Goal: Task Accomplishment & Management: Complete application form

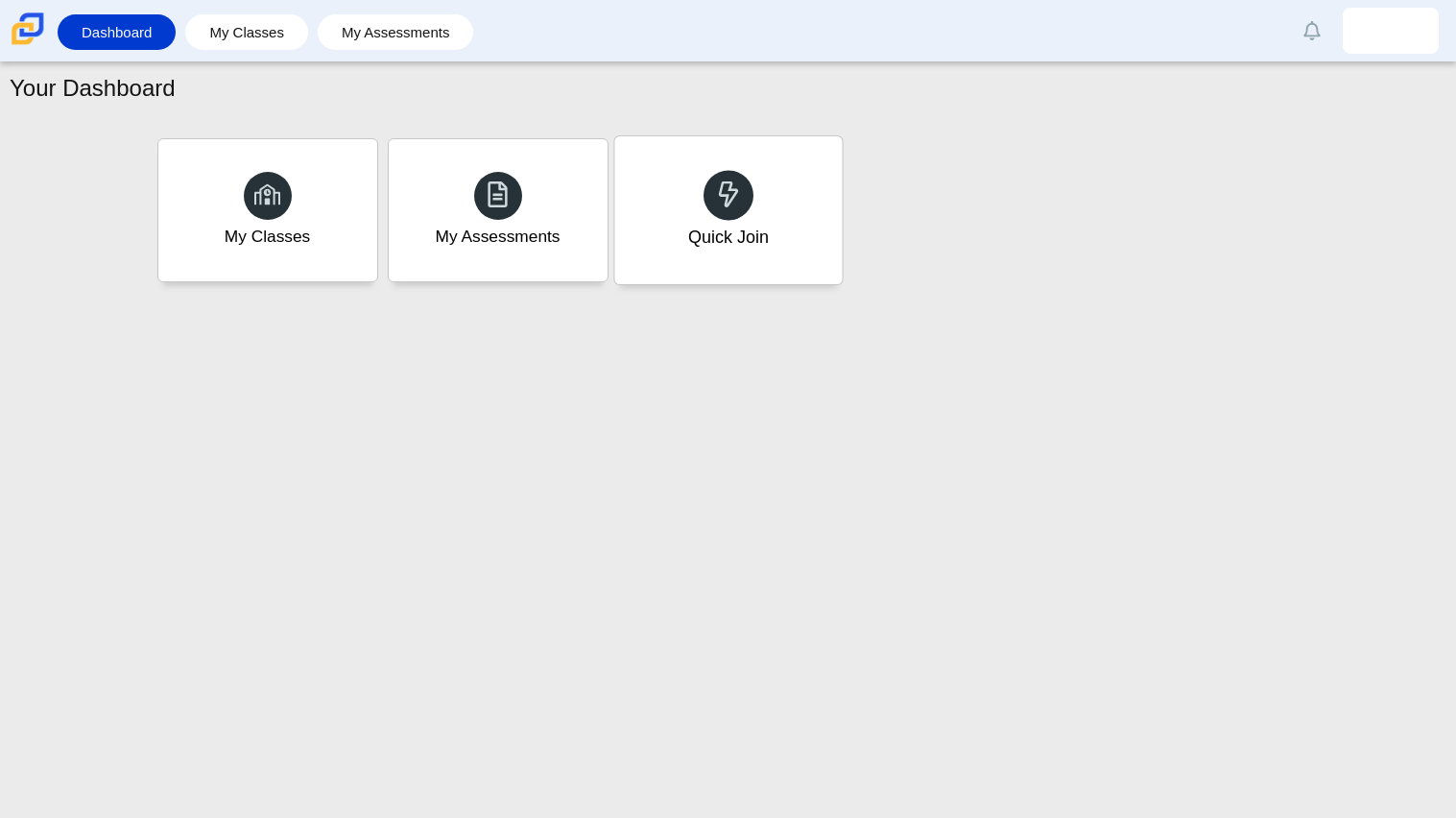
click at [649, 197] on div "Quick Join" at bounding box center [728, 210] width 228 height 148
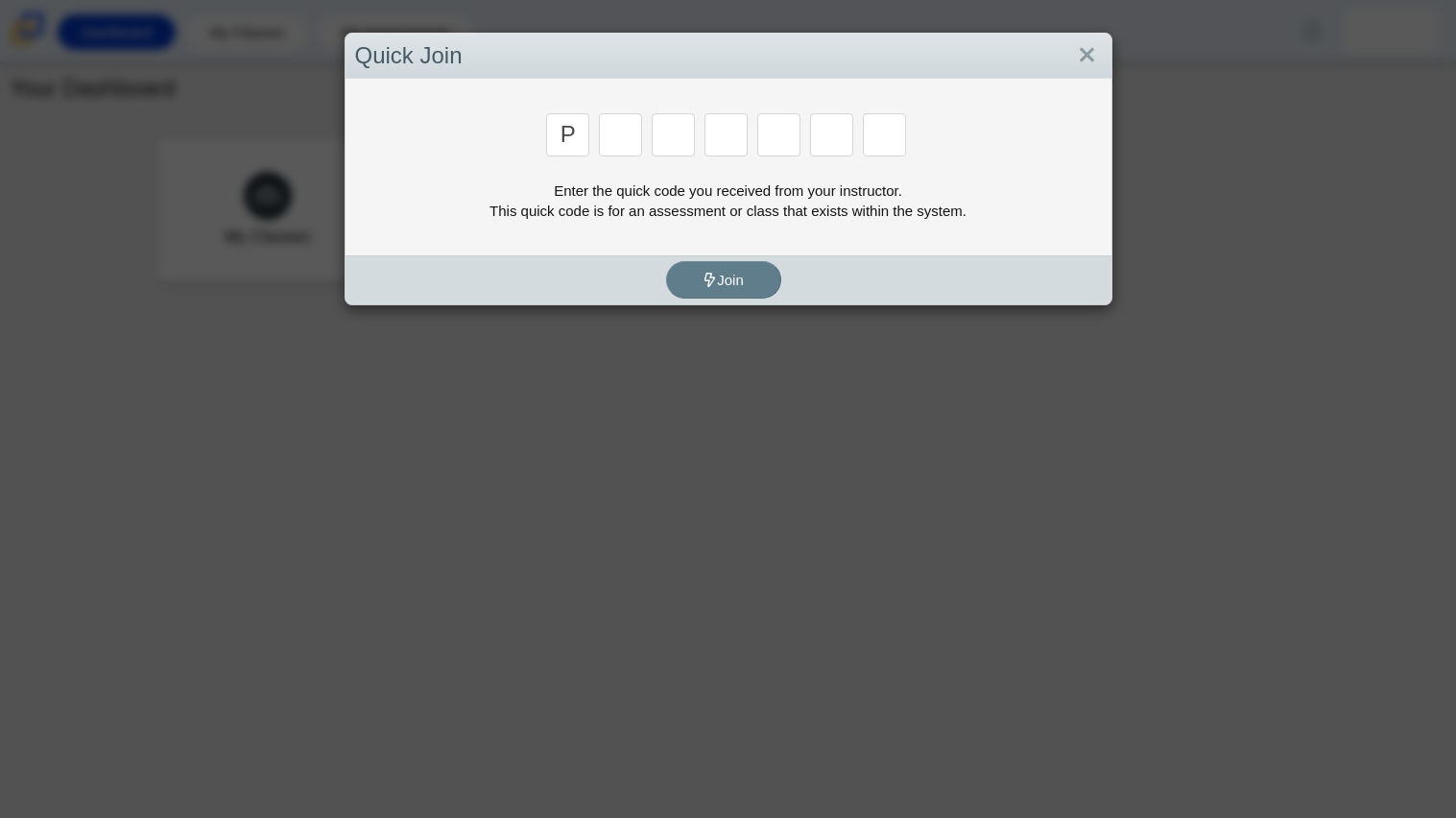
type input "p"
type input "2"
type input "p"
type input "b"
type input "t"
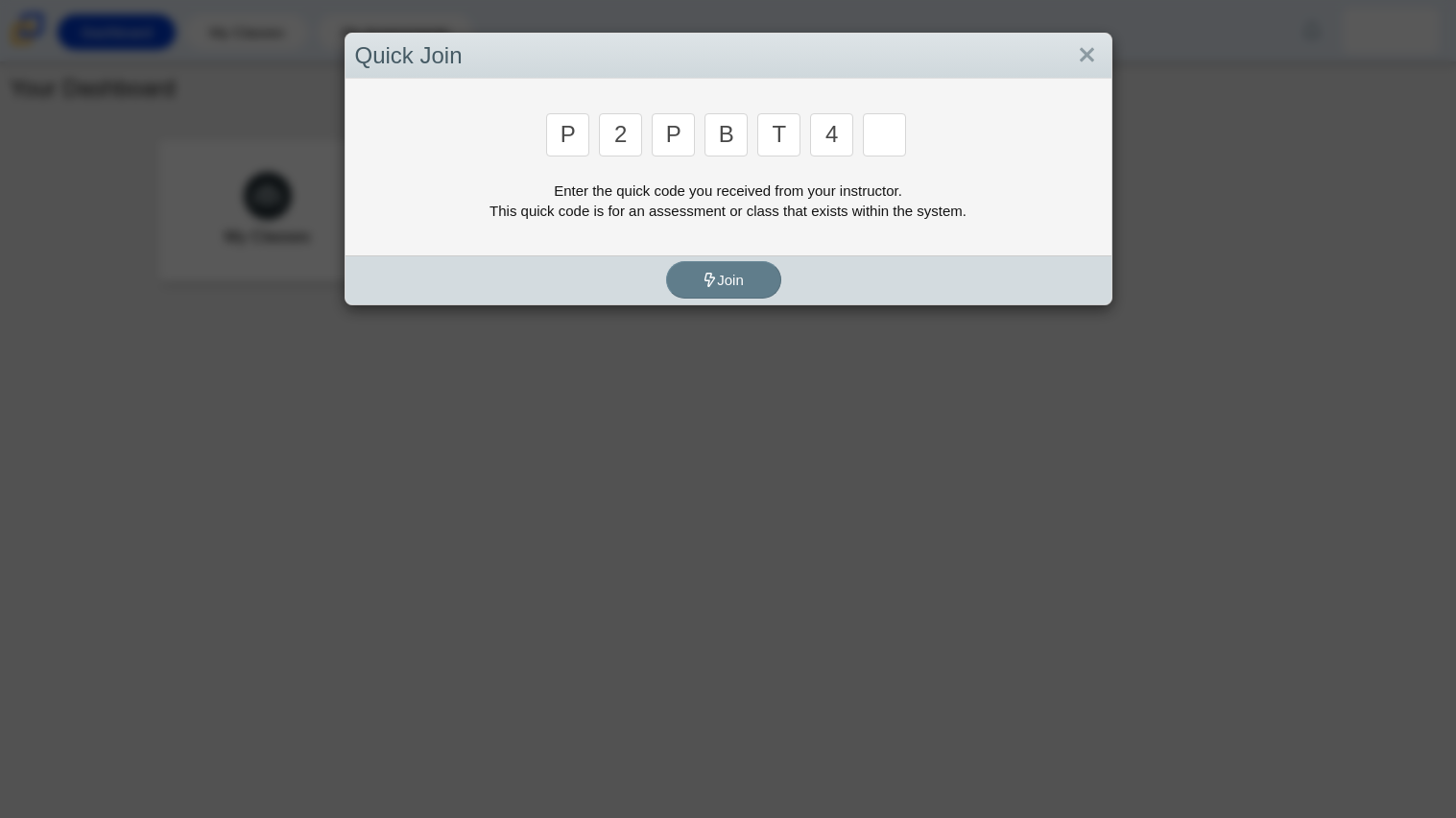
type input "4"
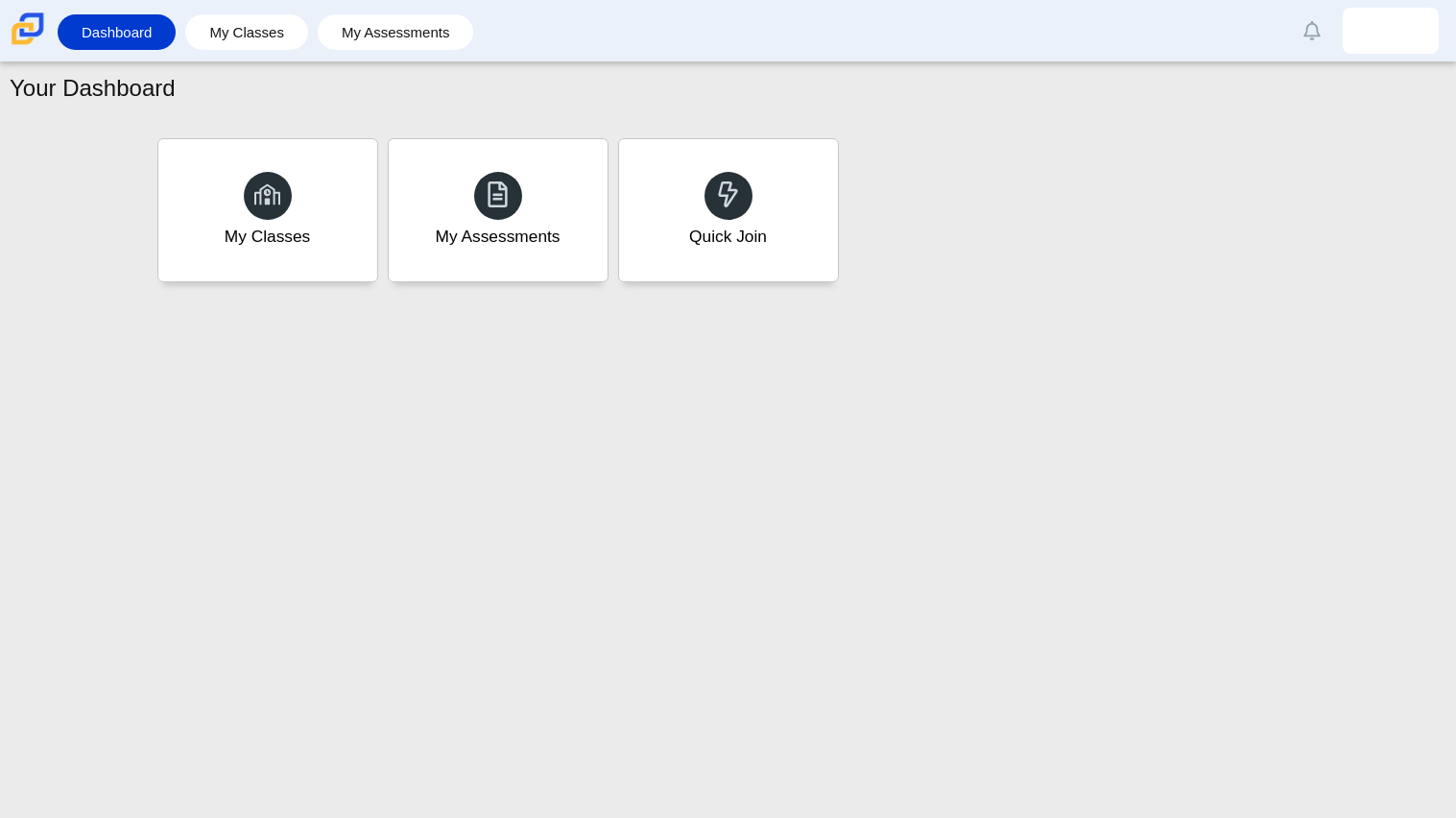
type input "9"
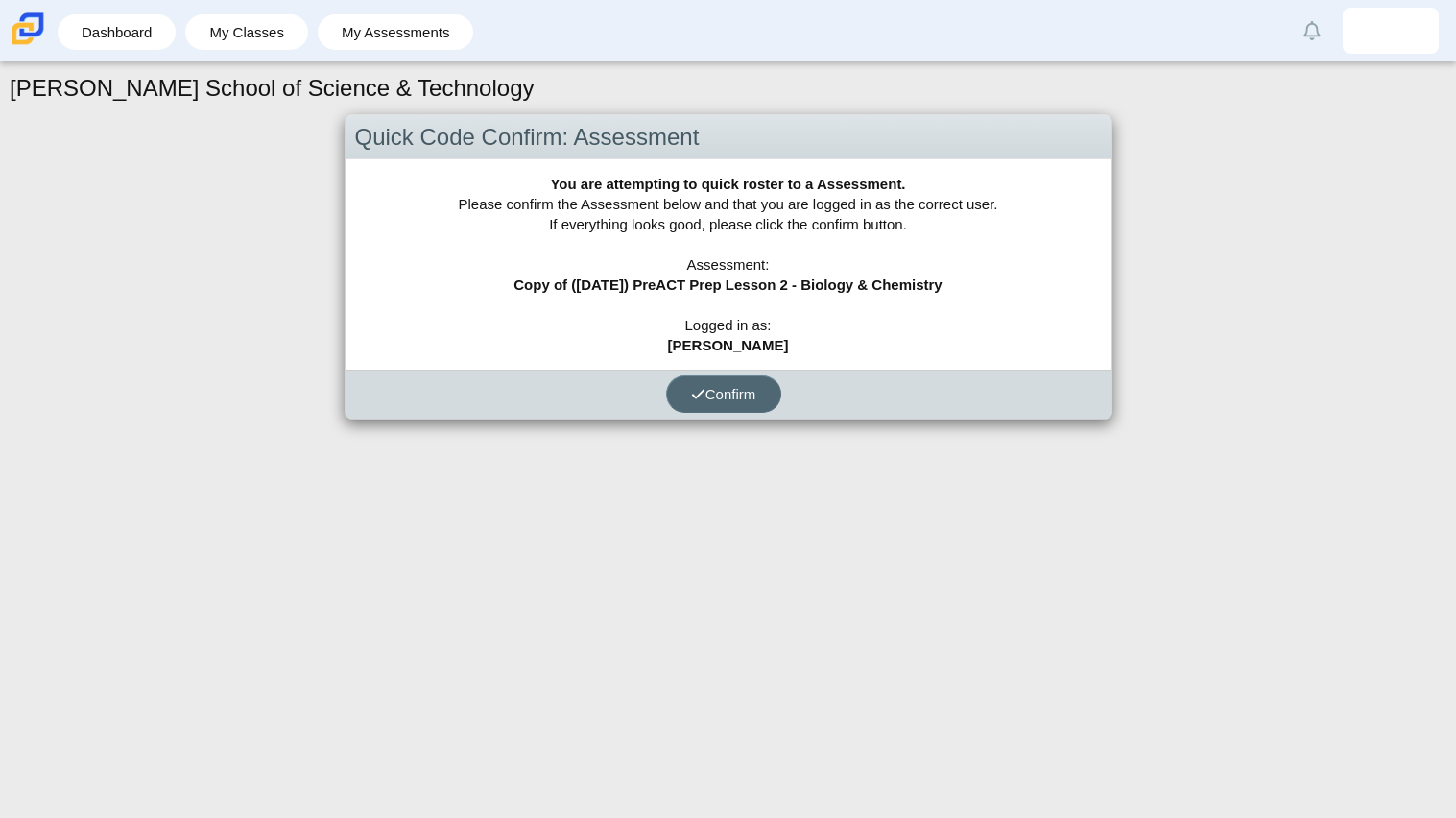
click at [724, 383] on button "Confirm" at bounding box center [724, 394] width 115 height 38
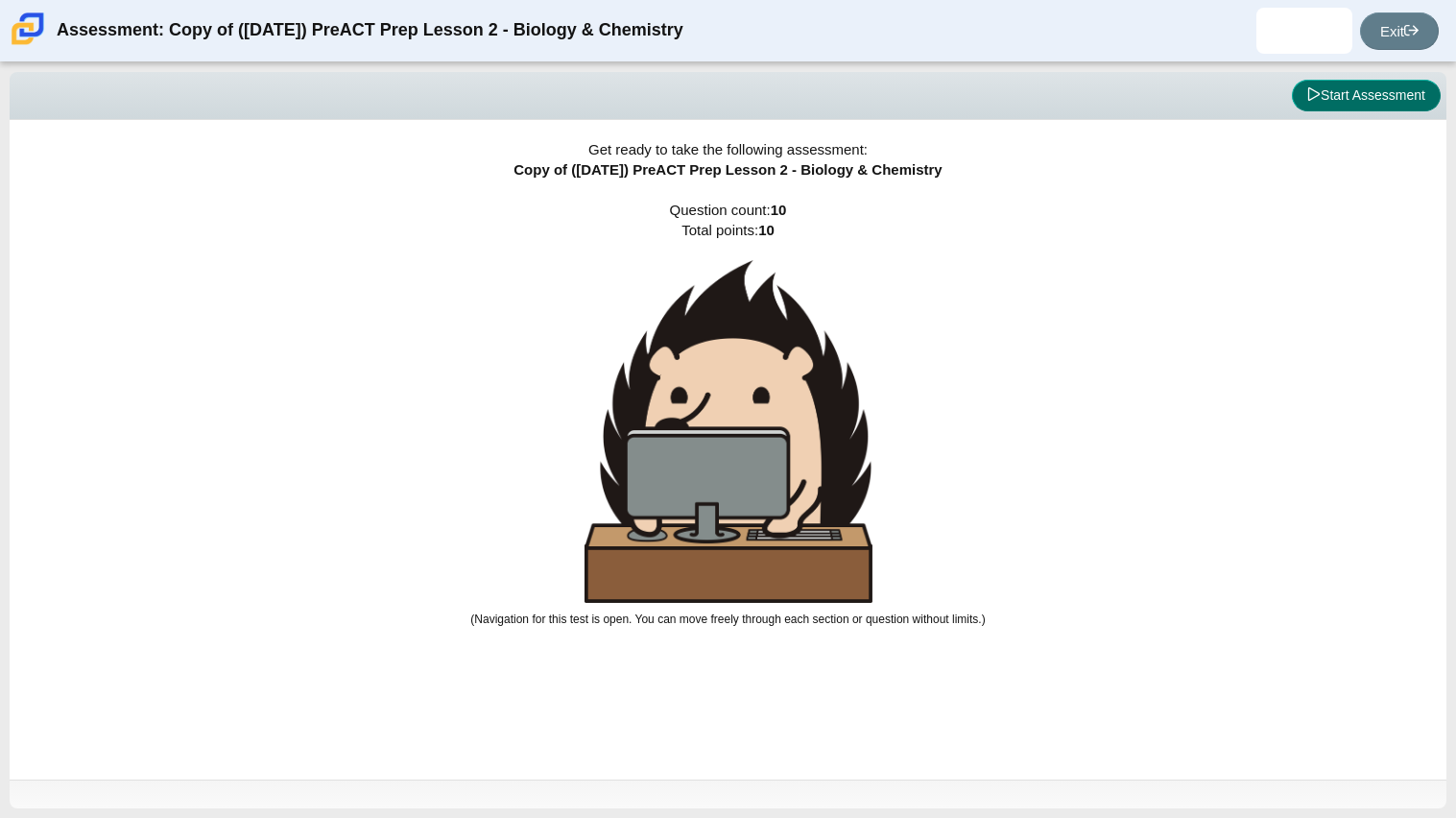
click at [1357, 106] on button "Start Assessment" at bounding box center [1366, 96] width 149 height 33
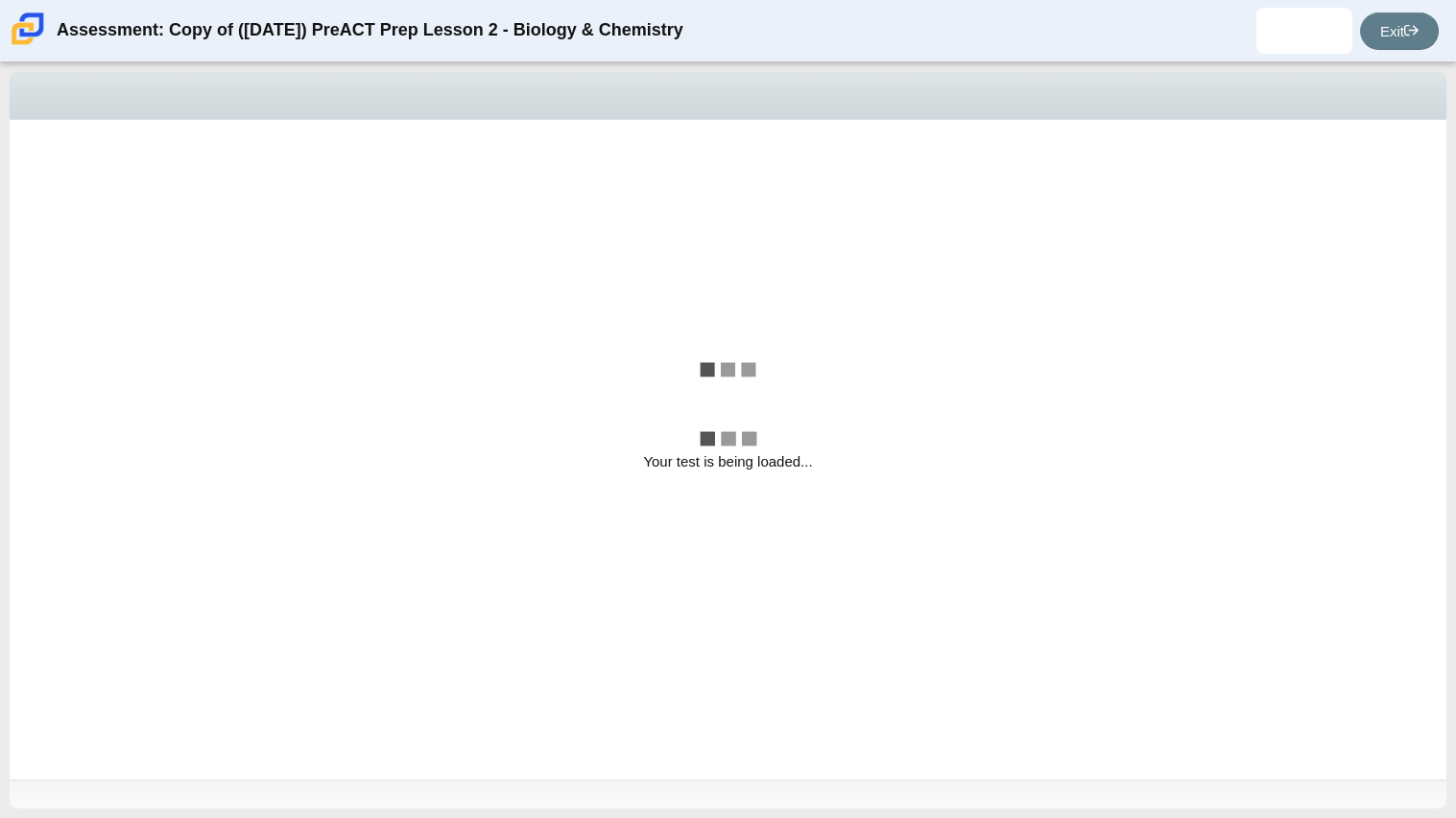
select select "88c27e0d-eae0-4ba9-ac20-9160ce6547ef"
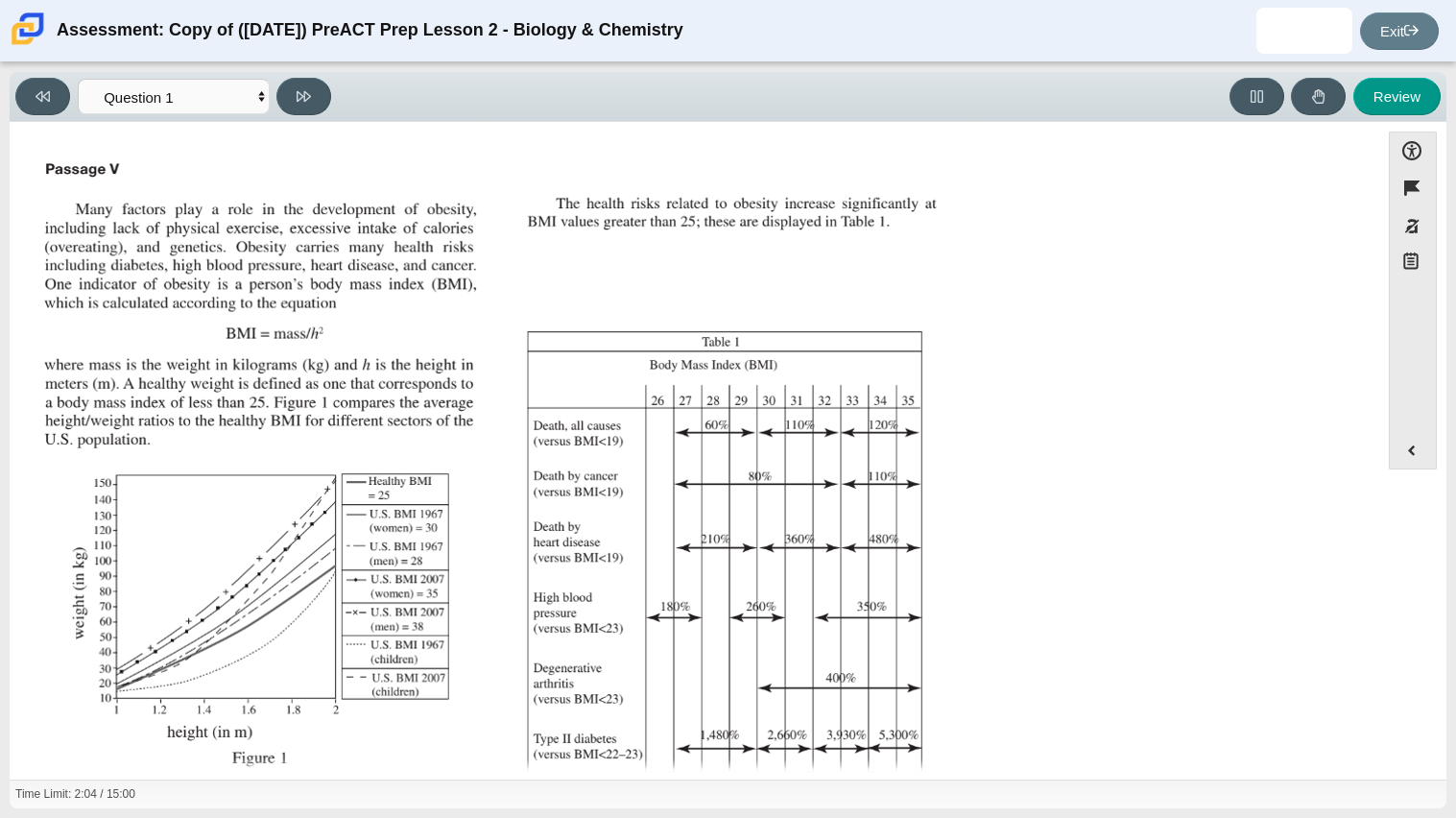
scroll to position [246, 0]
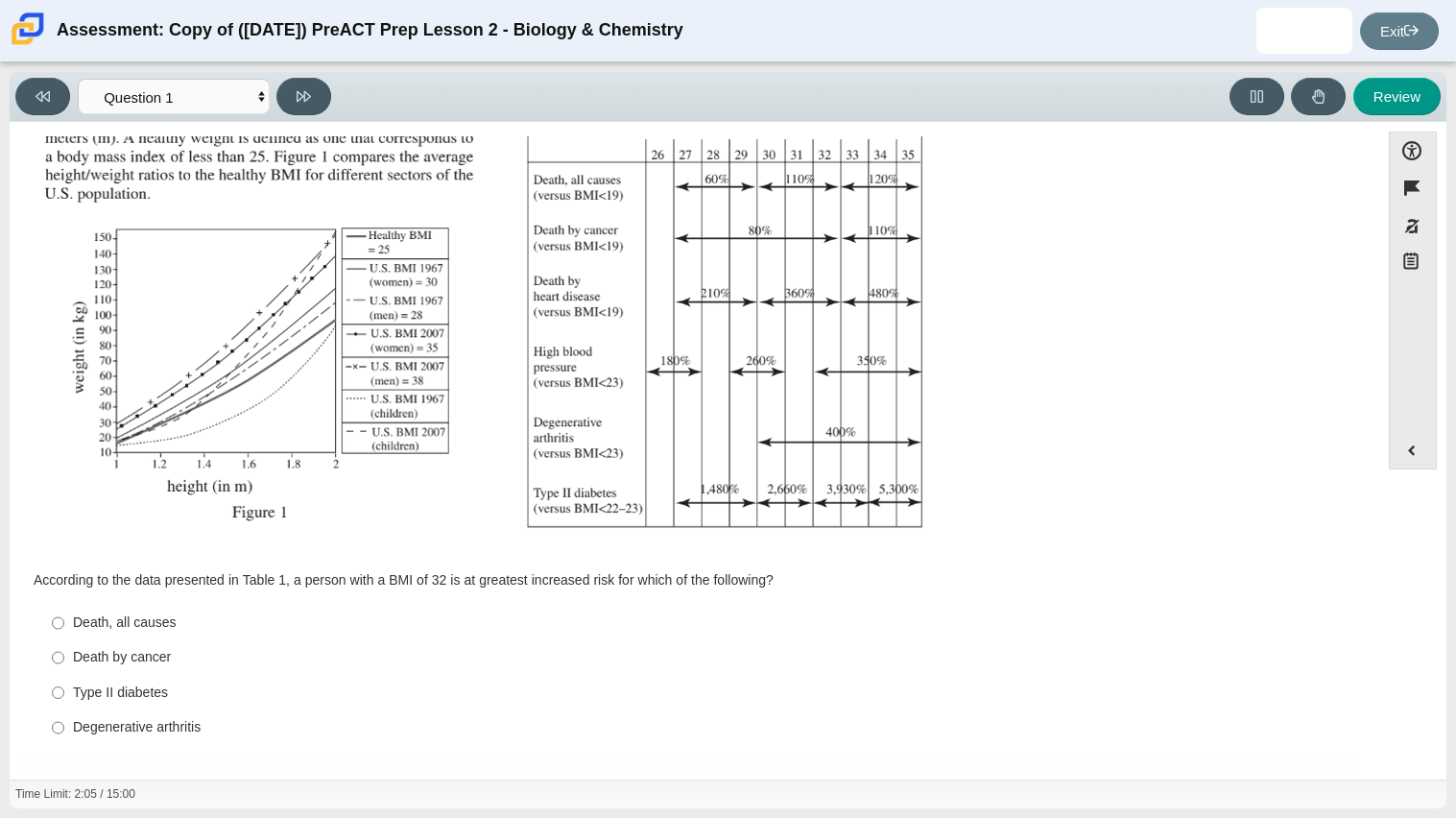
click at [97, 622] on div "Death, all causes" at bounding box center [709, 623] width 1273 height 19
click at [65, 622] on input "Death, all causes Death, all causes" at bounding box center [58, 623] width 13 height 35
radio input "true"
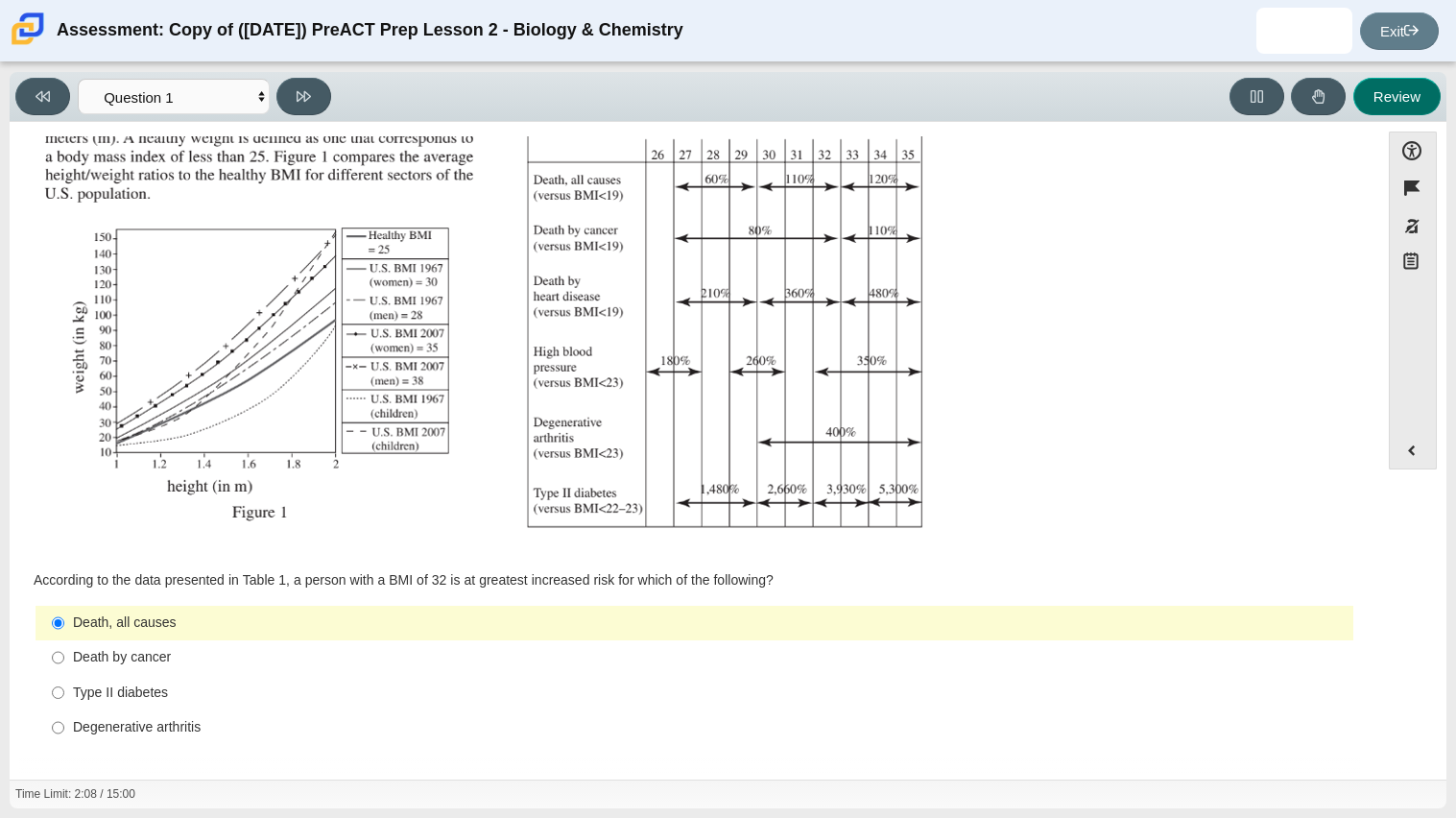
click at [1382, 100] on button "Review" at bounding box center [1397, 97] width 88 height 38
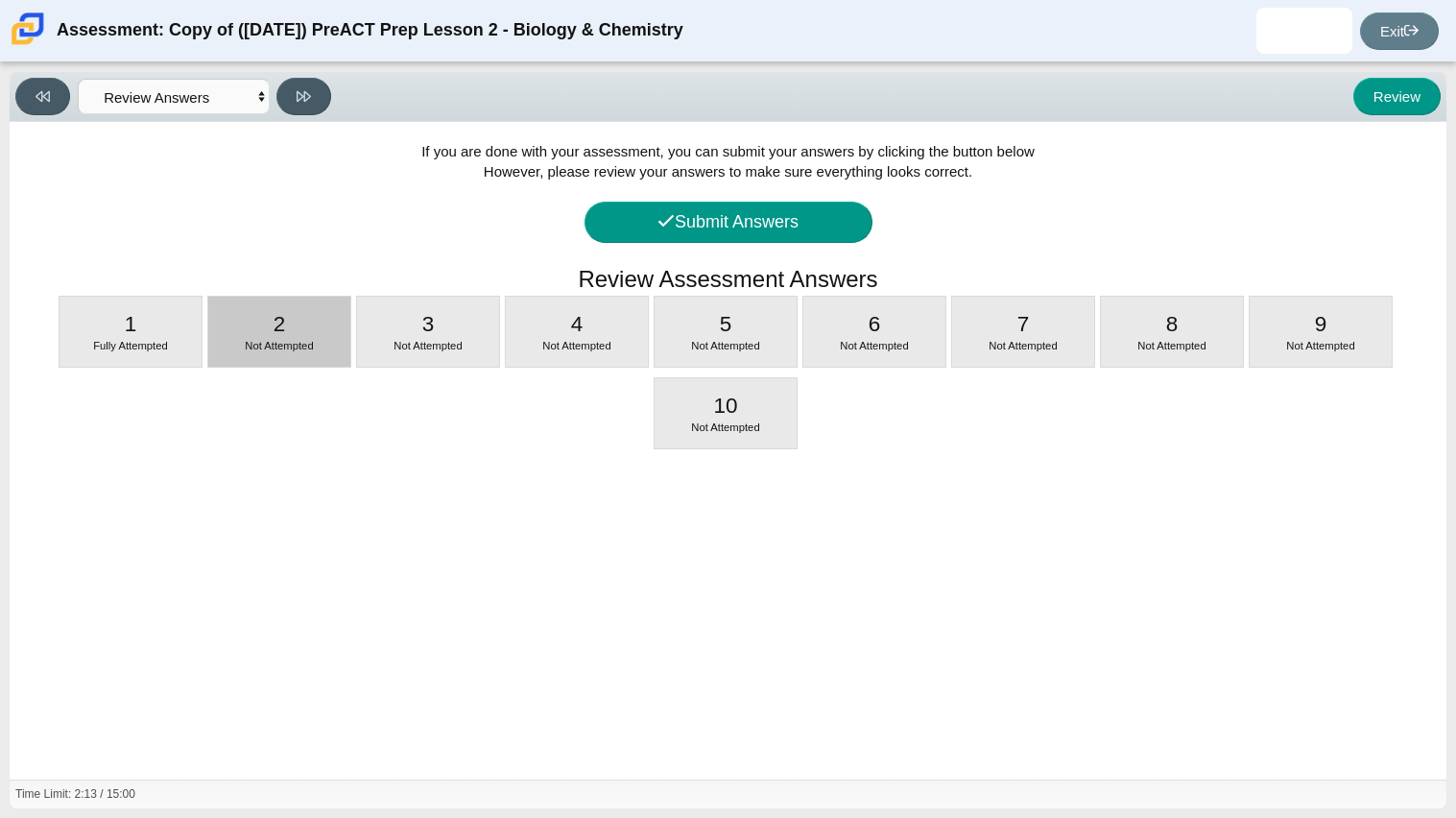
click at [288, 335] on div "2 Not Attempted" at bounding box center [278, 331] width 142 height 70
select select "f31ee183-ab53-48c9-9374-3a18949ab500"
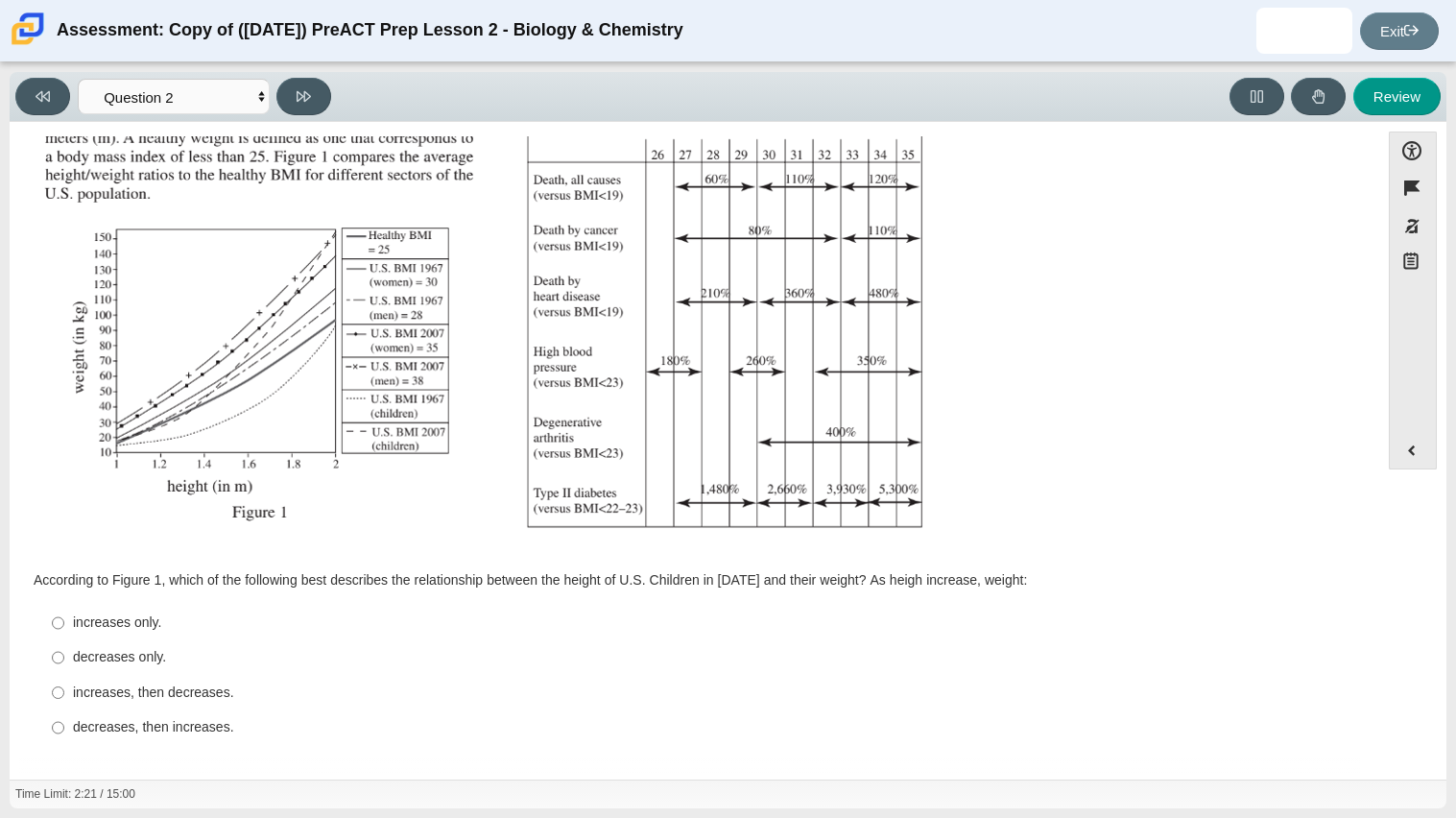
click at [129, 646] on label "decreases only. decreases only." at bounding box center [696, 658] width 1315 height 35
click at [65, 646] on input "decreases only. decreases only." at bounding box center [58, 658] width 13 height 35
radio input "true"
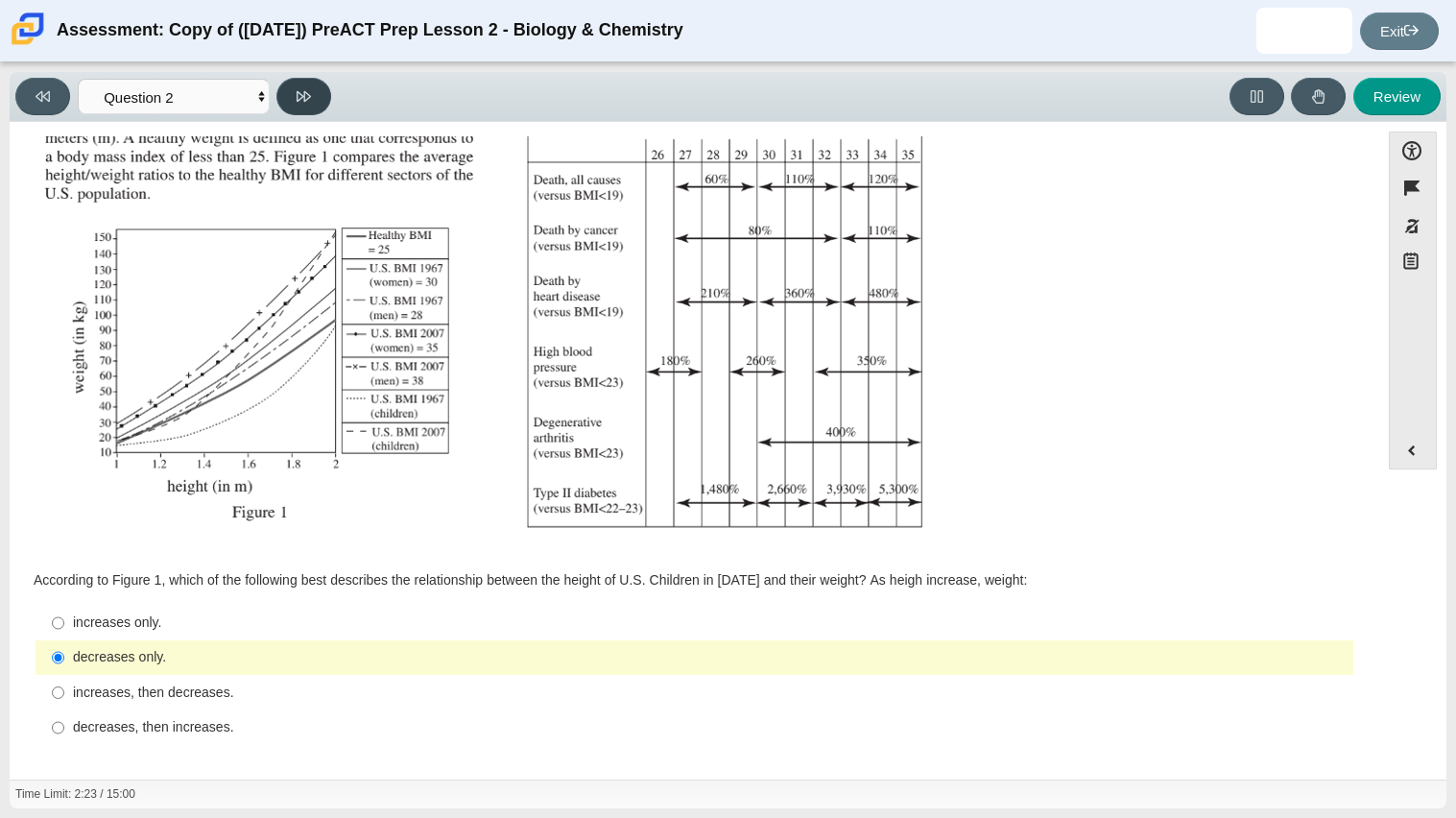
click at [317, 90] on button at bounding box center [303, 97] width 55 height 38
select select "45e82964-709e-4180-9336-970e18221224"
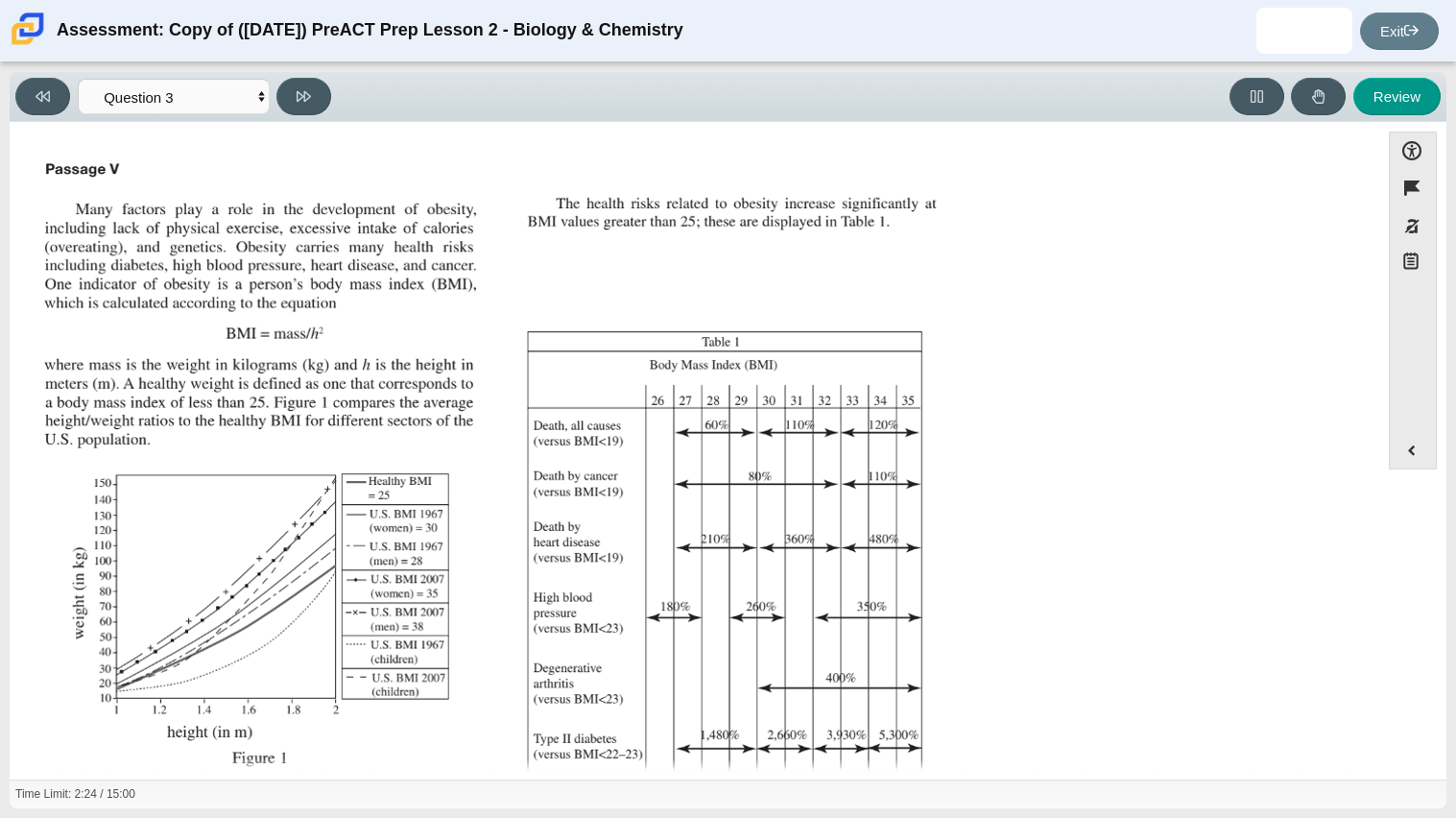
scroll to position [265, 0]
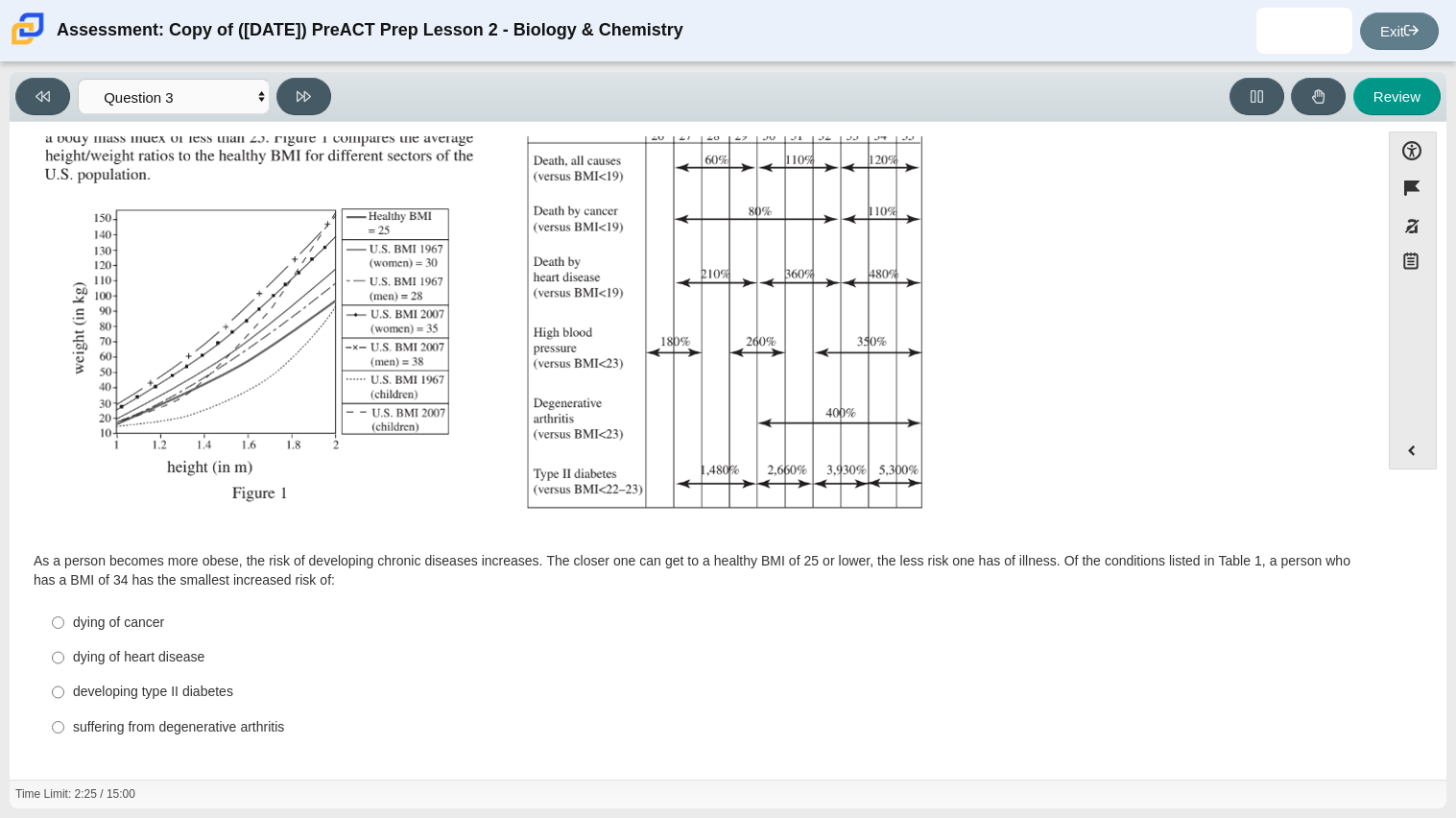
click at [39, 753] on div "Question As a person becomes more obese, the risk of developing chronic disease…" at bounding box center [694, 321] width 1351 height 873
click at [133, 630] on div "dying of cancer" at bounding box center [709, 623] width 1273 height 19
click at [65, 630] on input "dying of [MEDICAL_DATA] dying of [MEDICAL_DATA]" at bounding box center [58, 622] width 13 height 35
radio input "true"
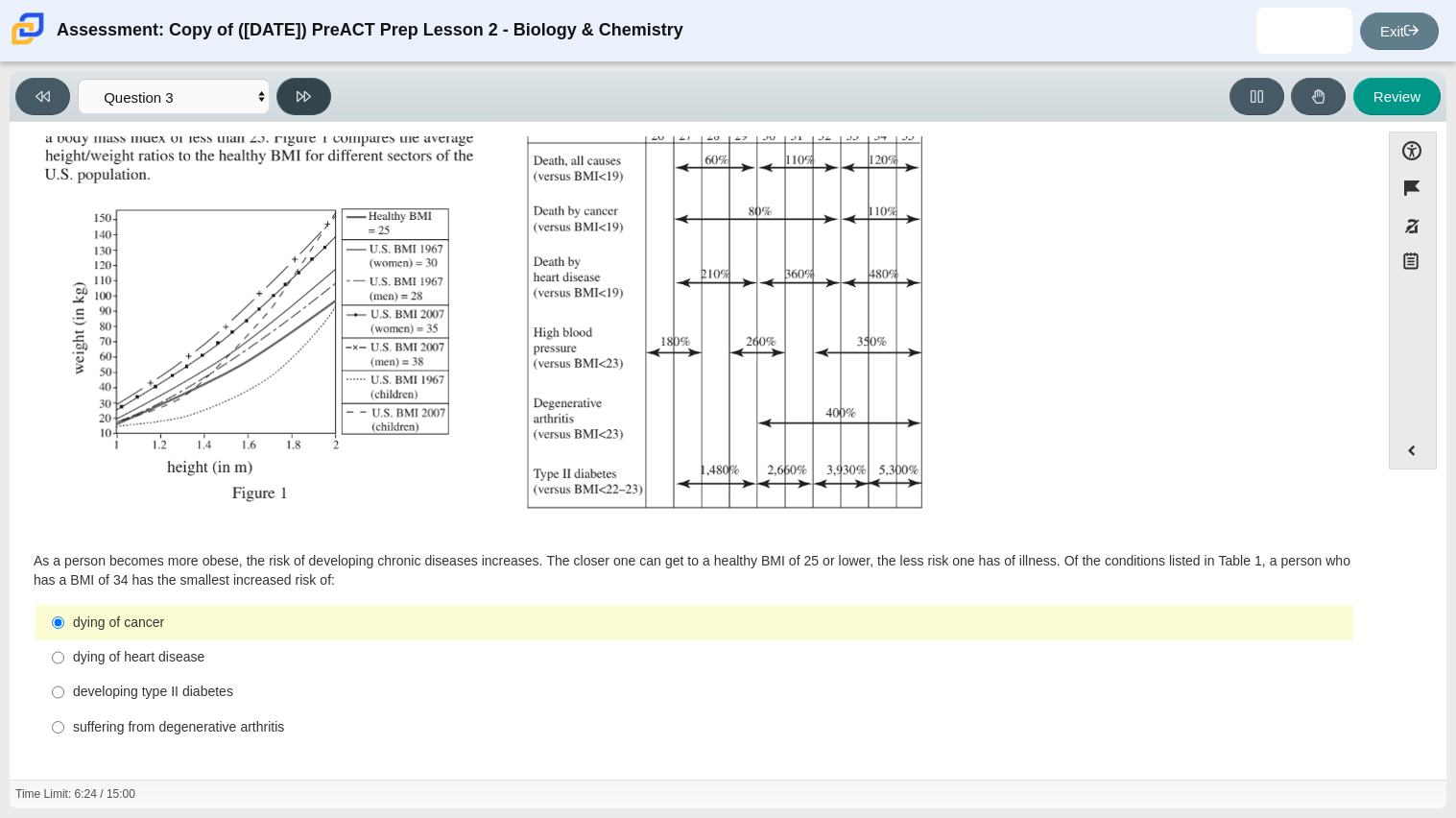
click at [314, 82] on button at bounding box center [303, 97] width 55 height 38
select select "71dcacfe-cf8b-4cdc-be22-b82c8aec5da2"
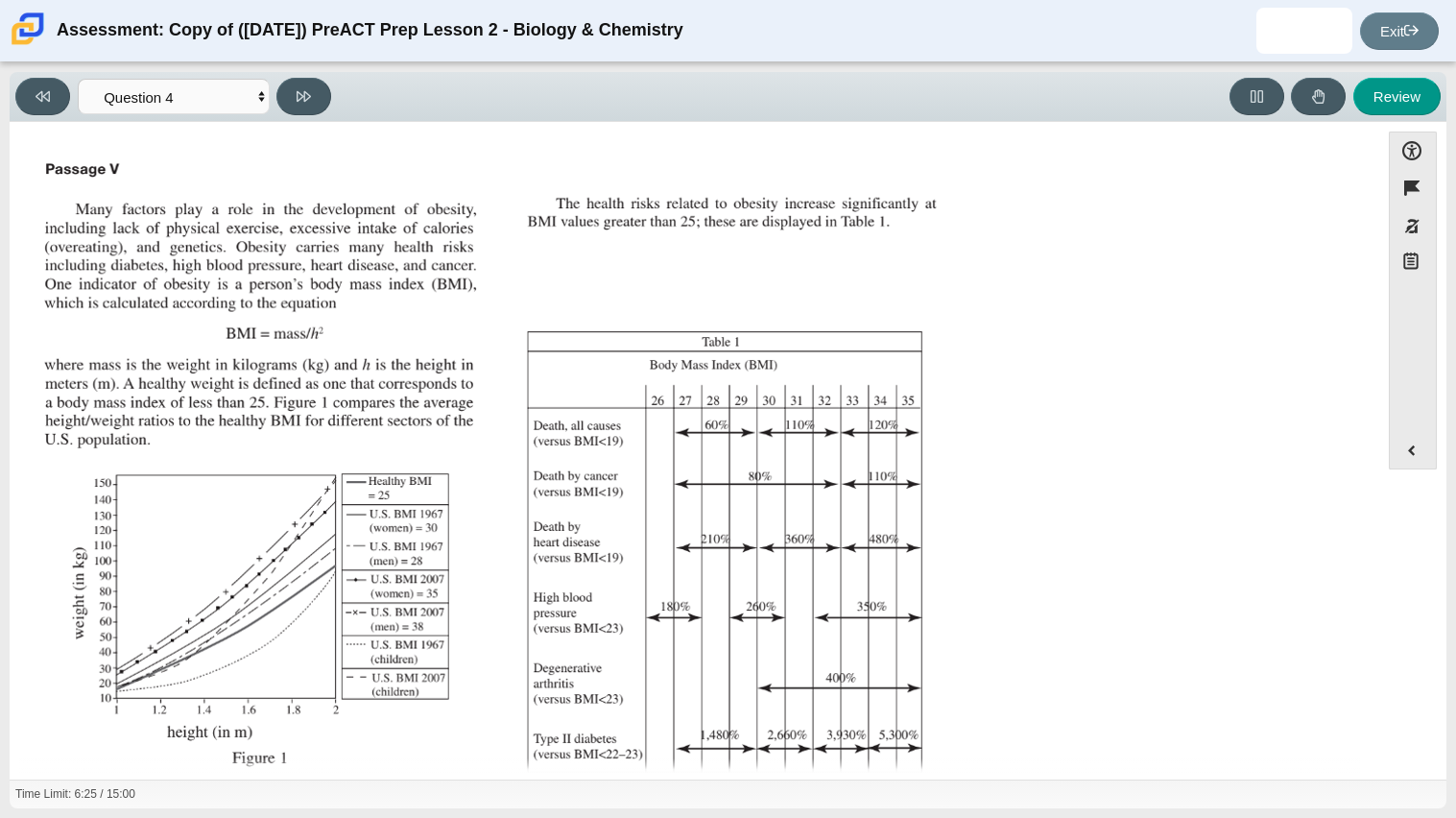
scroll to position [248, 0]
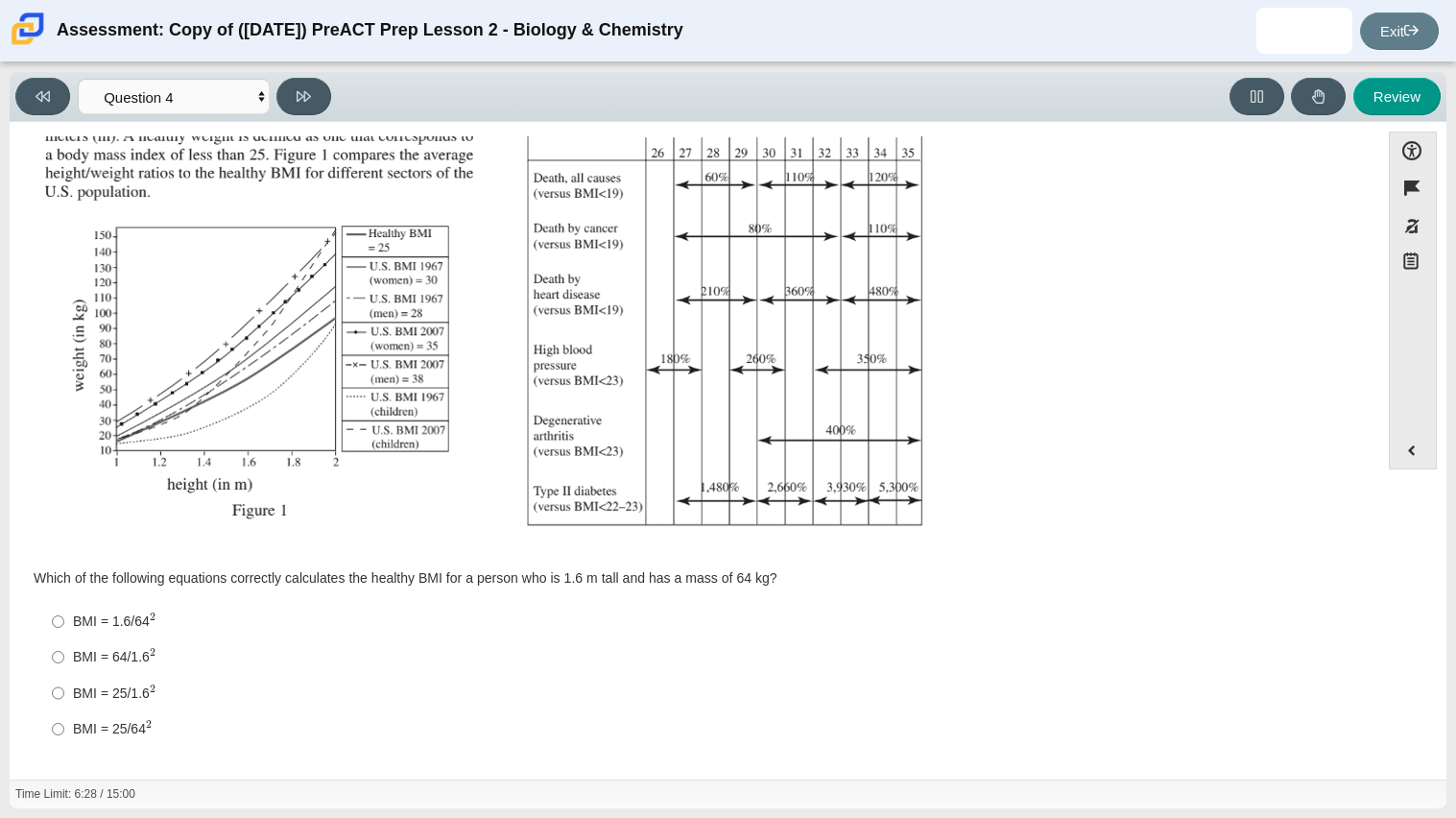
click at [120, 713] on label "BMI = 25/64 2 BMI = 25/642" at bounding box center [696, 729] width 1315 height 36
click at [65, 713] on input "BMI = 25/64 2 BMI = 25/642" at bounding box center [58, 729] width 13 height 36
radio input "true"
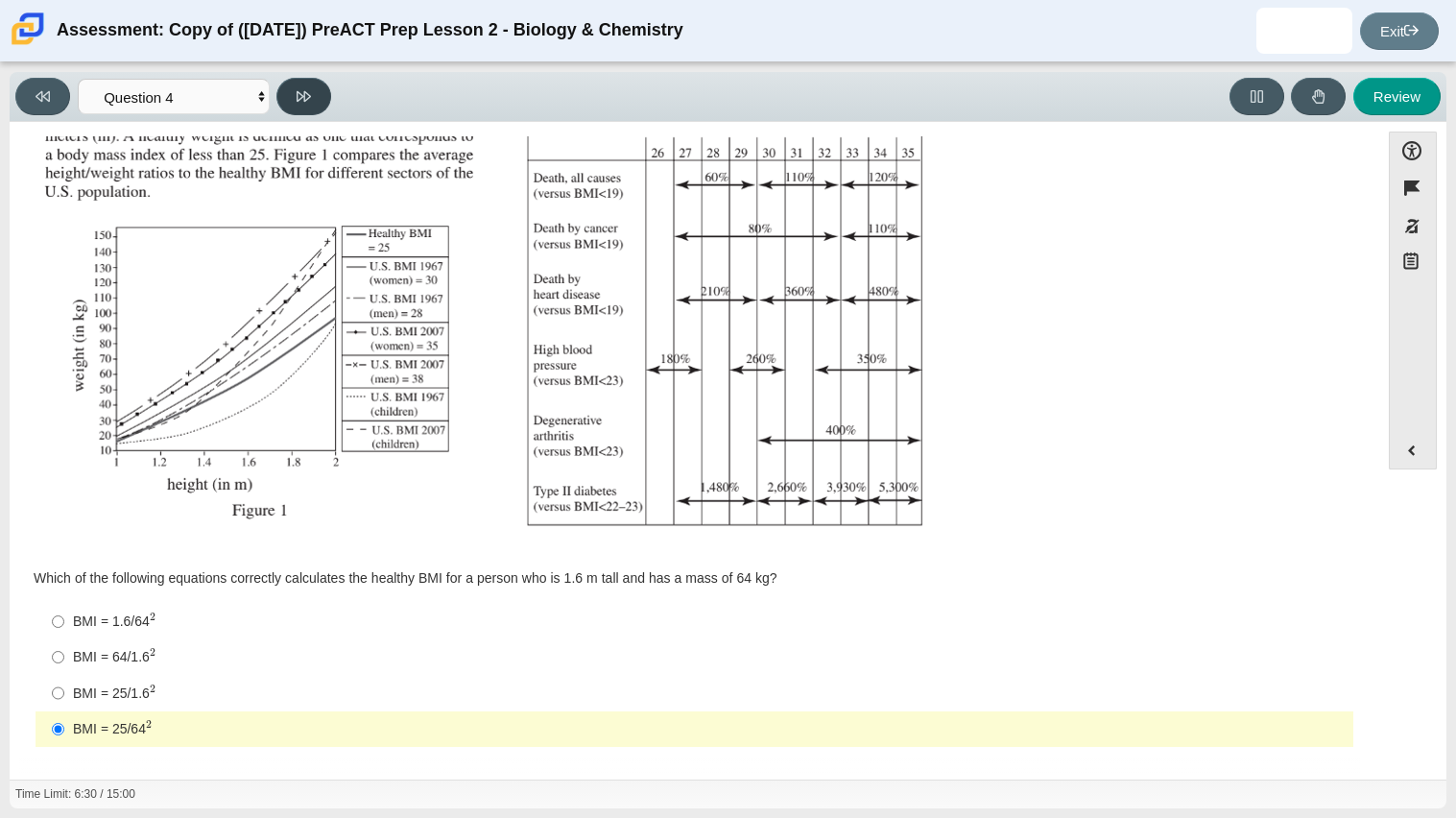
click at [329, 103] on button at bounding box center [303, 97] width 55 height 38
select select "c6558c8b-086a-4b4c-b582-9428309971ba"
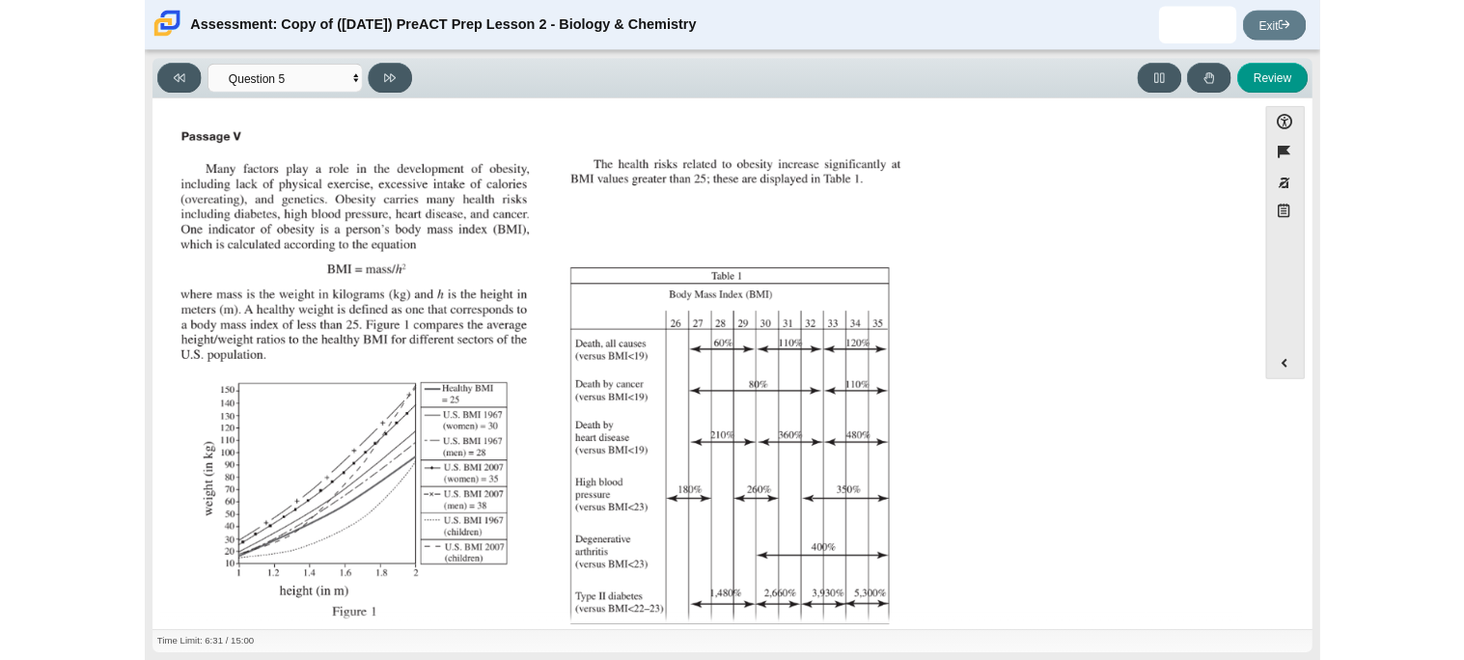
scroll to position [247, 0]
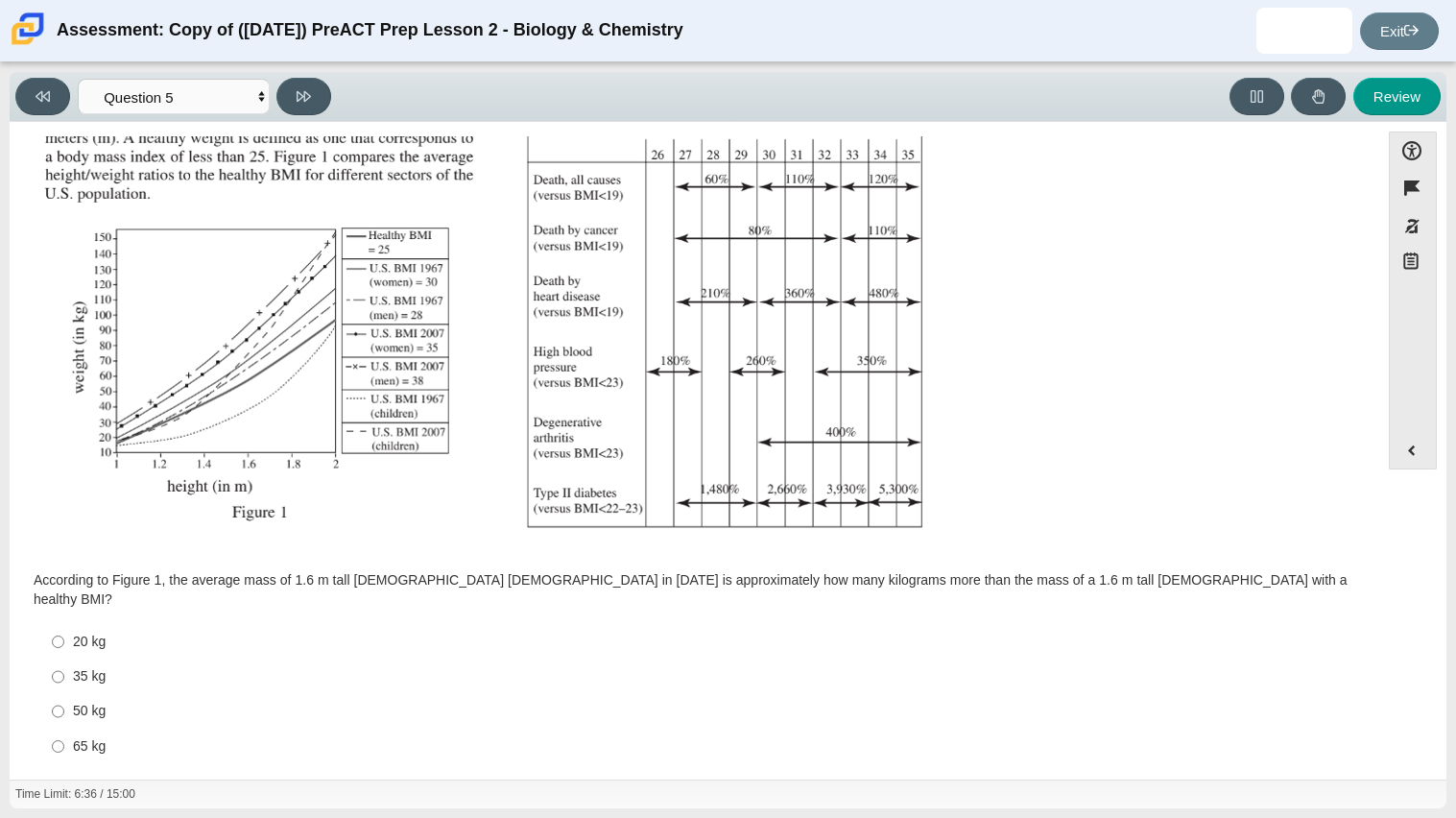
click at [74, 668] on div "35 kg" at bounding box center [709, 677] width 1273 height 19
click at [65, 664] on input "35 kg 35 kg" at bounding box center [58, 677] width 13 height 35
radio input "true"
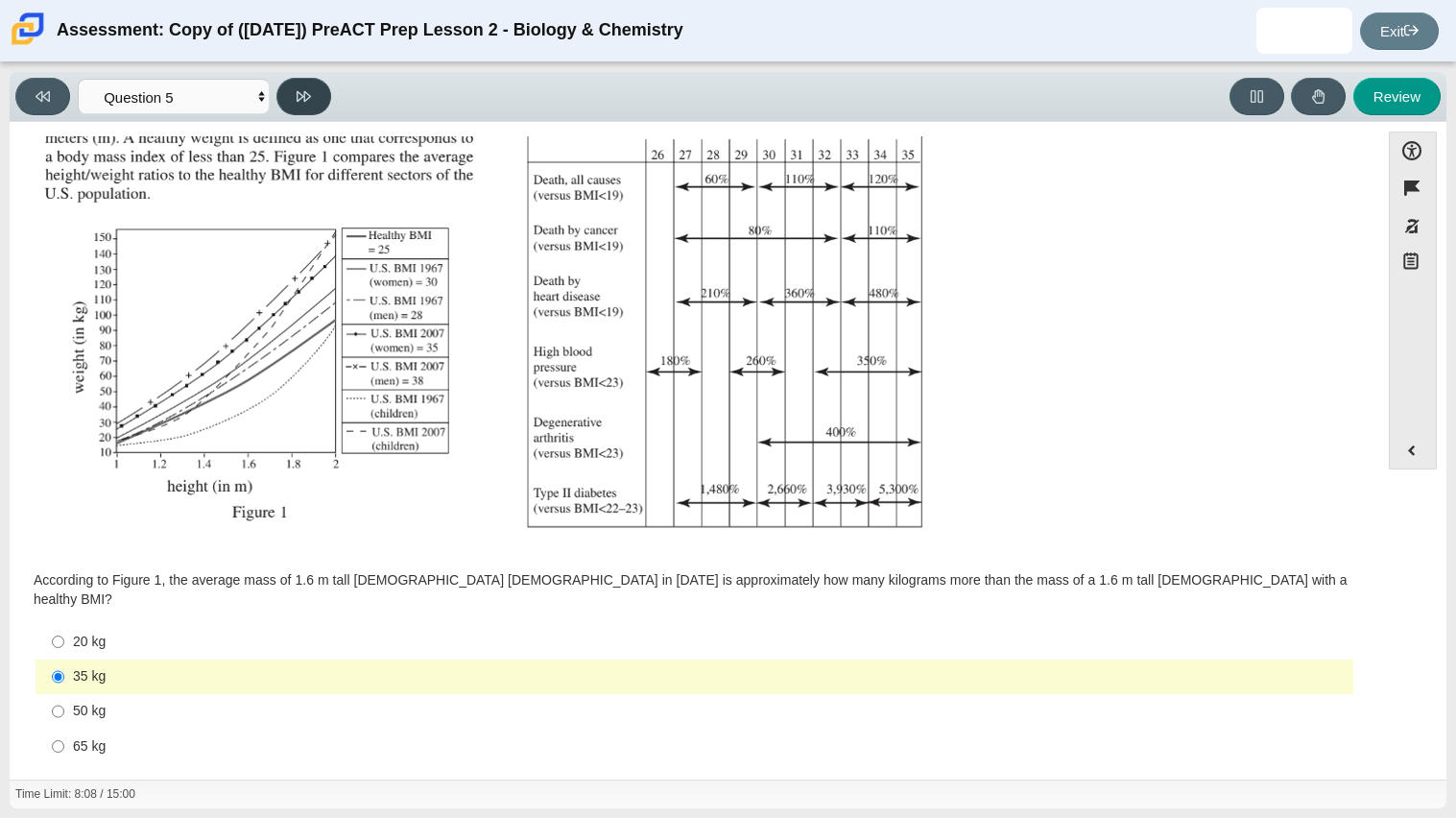
click at [309, 110] on button at bounding box center [303, 97] width 55 height 38
select select "74d98ab6-2529-481e-9250-4e9263ec31cd"
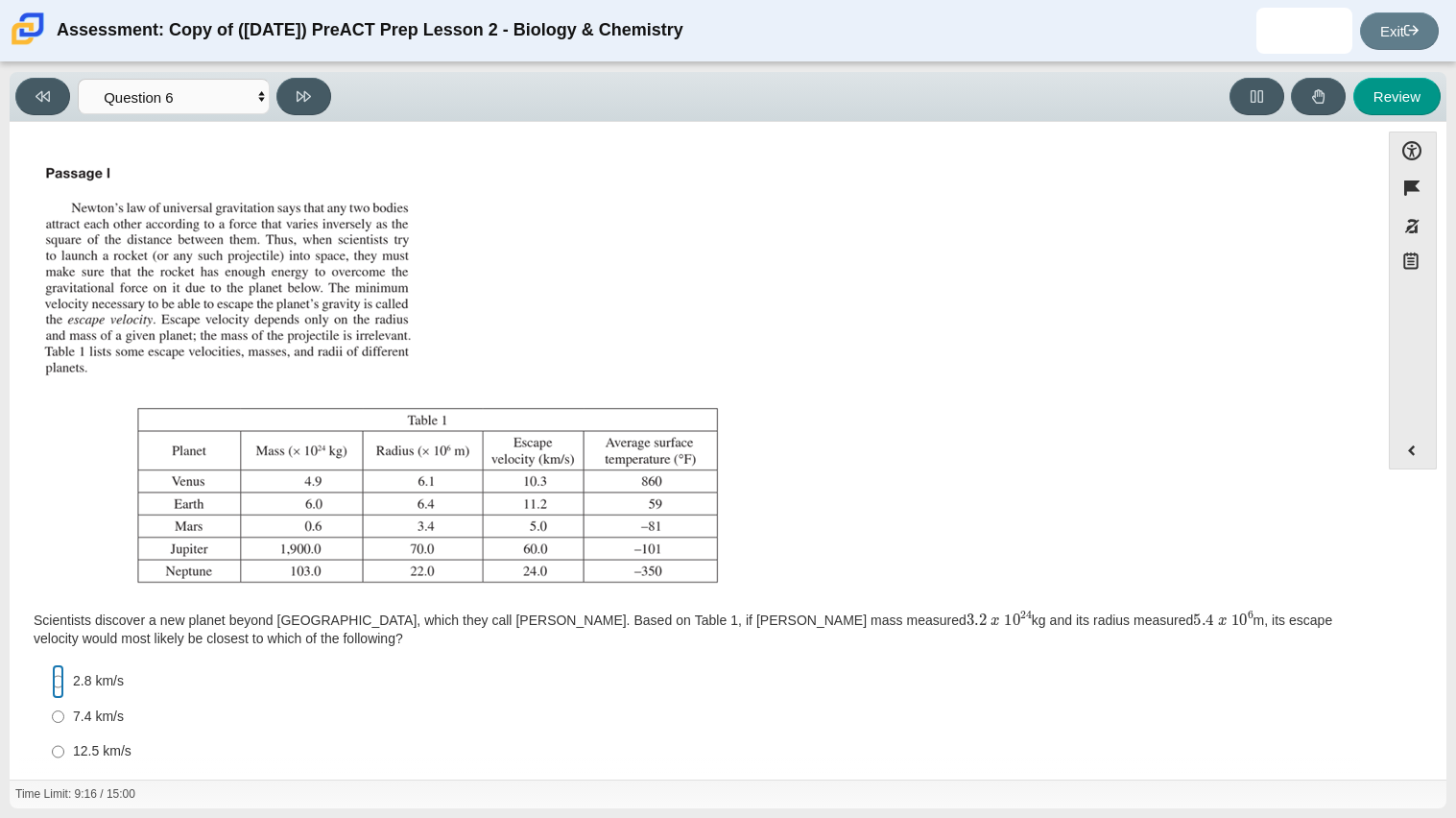
click at [59, 677] on input "2.8 km/s 2.8 km/s" at bounding box center [58, 682] width 13 height 35
radio input "true"
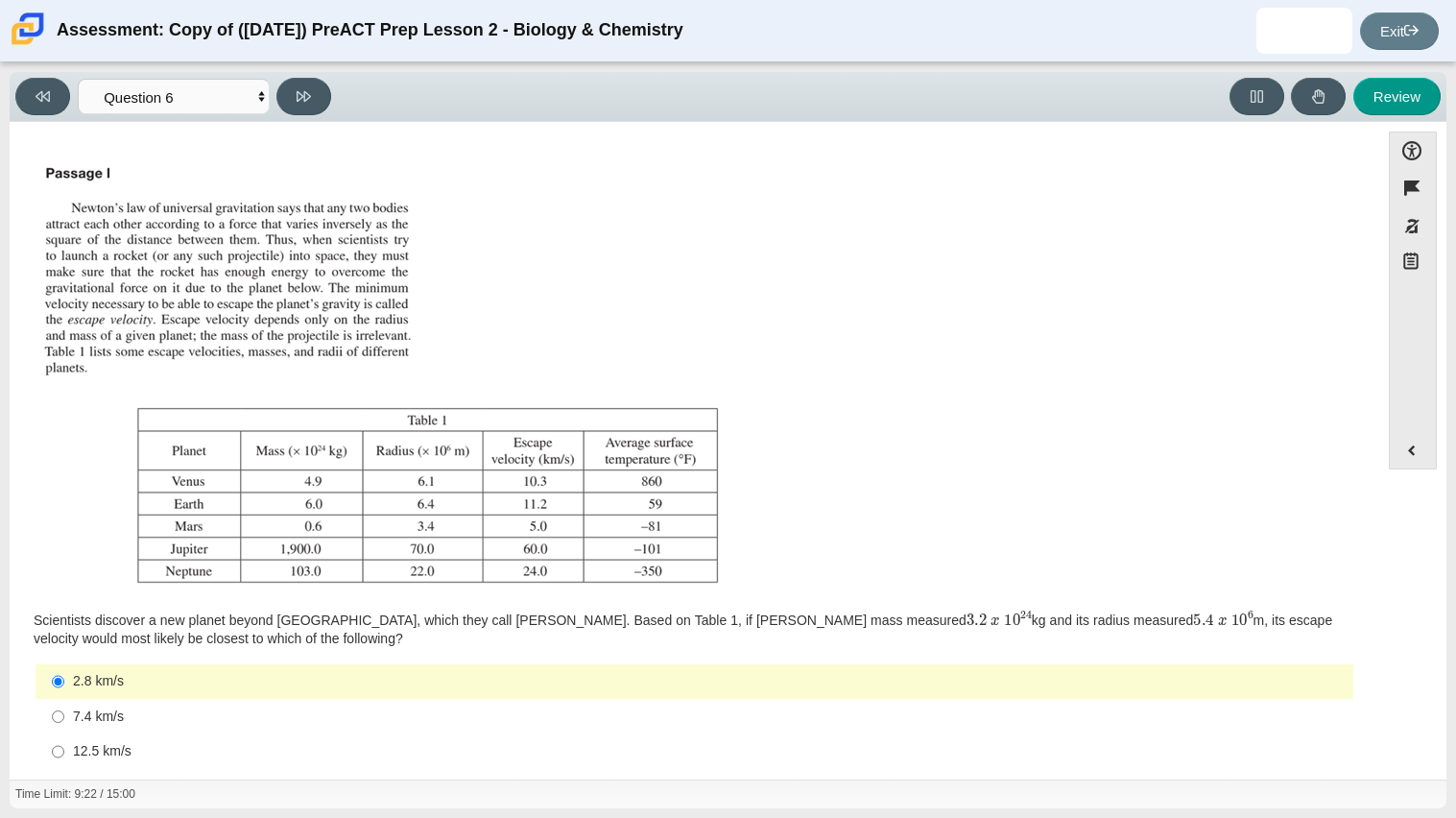
click at [115, 721] on div "7.4 km/s" at bounding box center [709, 716] width 1273 height 19
click at [65, 721] on input "7.4 km/s 7.4 km/s" at bounding box center [58, 716] width 13 height 35
radio input "true"
